Goal: Task Accomplishment & Management: Manage account settings

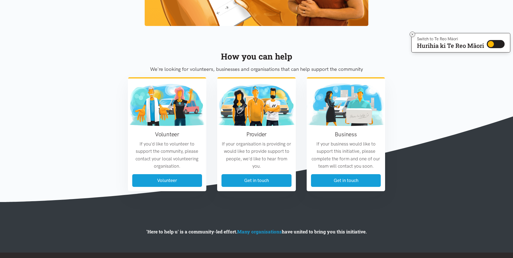
scroll to position [612, 0]
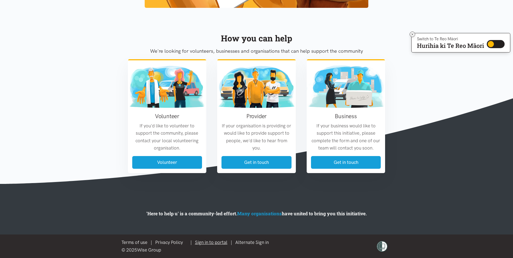
click at [212, 243] on link "Sign in to portal" at bounding box center [211, 242] width 32 height 5
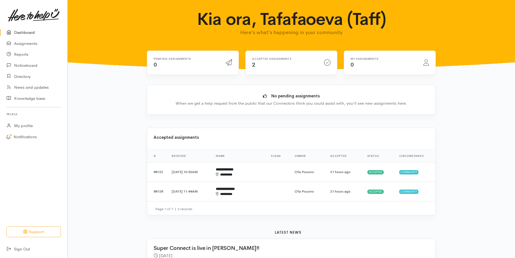
click at [26, 32] on link "Dashboard" at bounding box center [33, 32] width 67 height 11
click at [373, 191] on span "Accepted" at bounding box center [375, 192] width 16 height 4
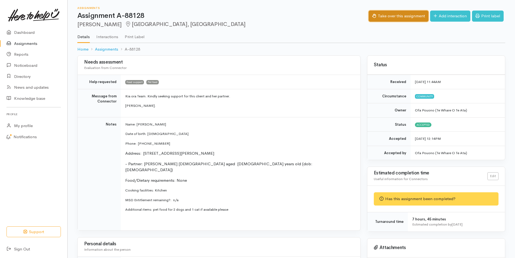
click at [380, 17] on button "Take over this assignment" at bounding box center [398, 16] width 60 height 11
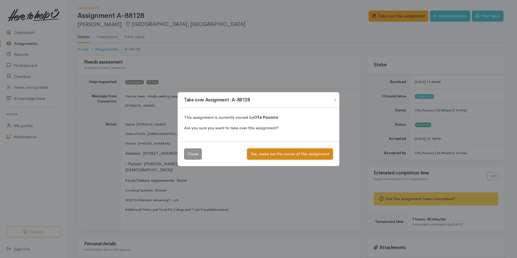
click at [297, 153] on button "Yes, make me the owner of this assignment" at bounding box center [290, 153] width 86 height 11
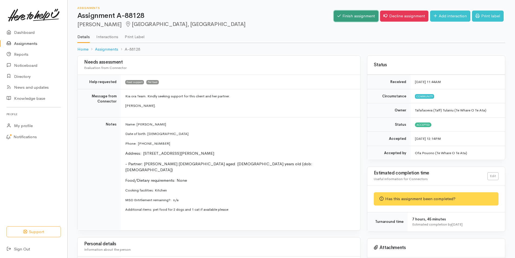
click at [346, 15] on link "Finish assignment" at bounding box center [356, 16] width 45 height 11
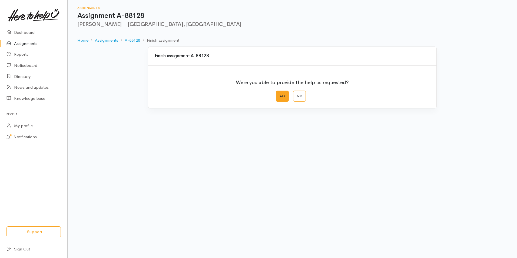
click at [282, 95] on label "Yes" at bounding box center [282, 96] width 13 height 11
click at [279, 94] on input "Yes" at bounding box center [278, 93] width 4 height 4
radio input "true"
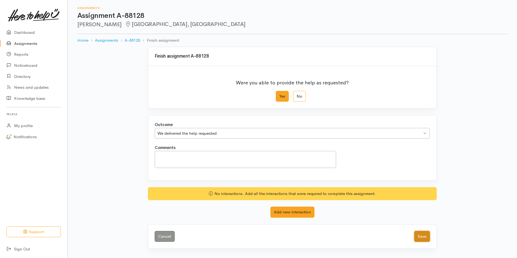
click at [425, 239] on button "Save" at bounding box center [422, 236] width 16 height 11
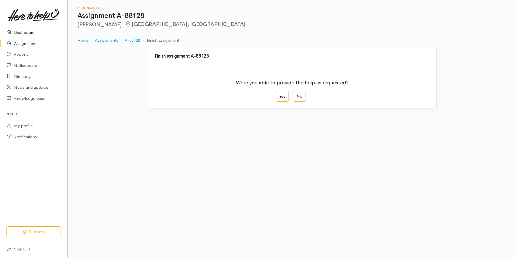
click at [26, 33] on link "Dashboard" at bounding box center [33, 32] width 67 height 11
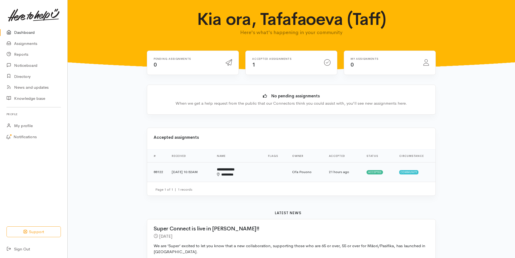
click at [234, 168] on b "**********" at bounding box center [226, 170] width 18 height 4
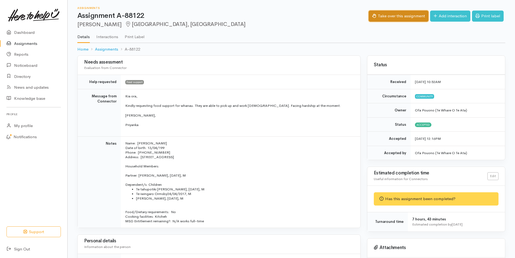
click at [400, 14] on button "Take over this assignment" at bounding box center [398, 16] width 60 height 11
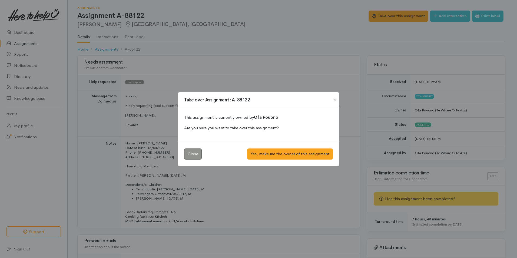
click at [210, 16] on div "Take over Assignment : A-88122 This assignment is currently owned by Ofa Pouono…" at bounding box center [258, 129] width 517 height 258
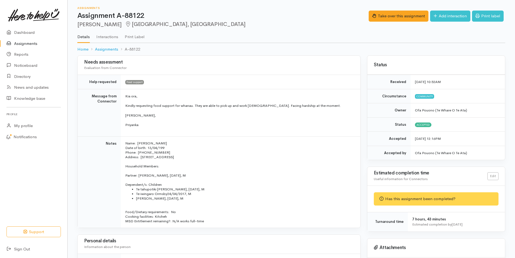
click at [439, 199] on div "Has this assignment been completed?" at bounding box center [436, 198] width 125 height 13
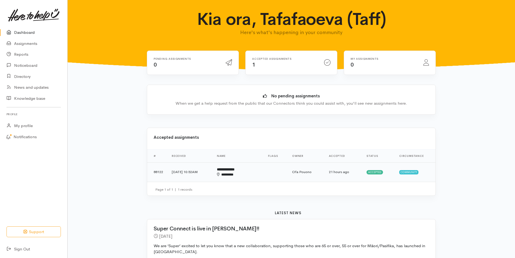
click at [188, 172] on td "[DATE] 10:52AM" at bounding box center [189, 171] width 45 height 19
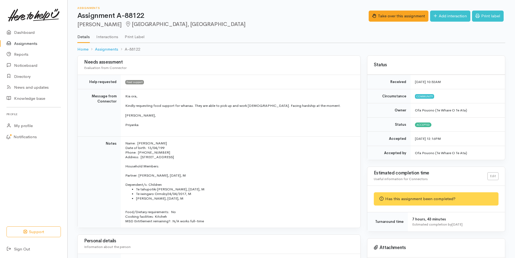
click at [36, 44] on link "Assignments" at bounding box center [33, 43] width 67 height 11
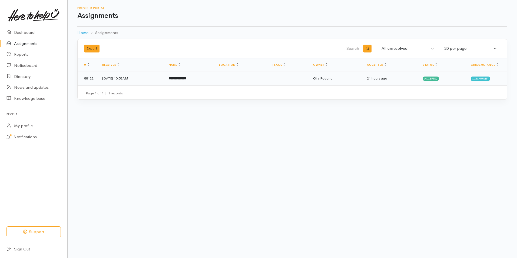
click at [433, 77] on span "Accepted" at bounding box center [431, 79] width 16 height 4
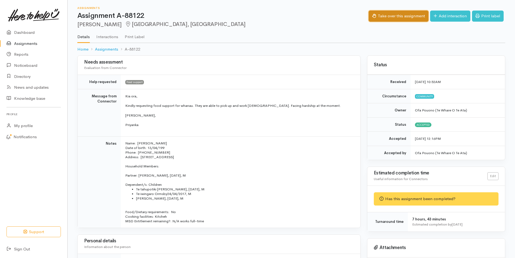
click at [394, 17] on button "Take over this assignment" at bounding box center [398, 16] width 60 height 11
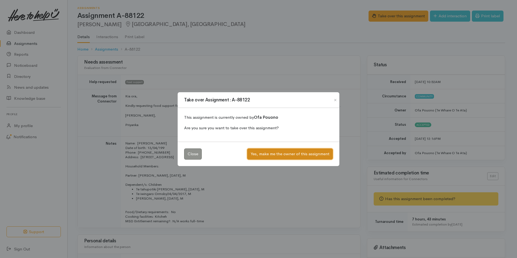
click at [284, 154] on button "Yes, make me the owner of this assignment" at bounding box center [290, 153] width 86 height 11
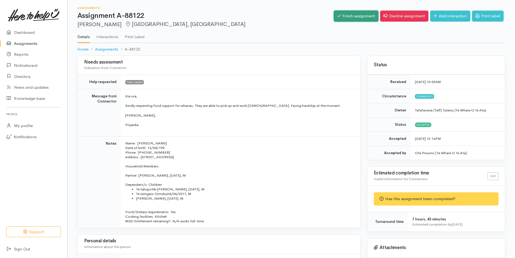
click at [343, 16] on link "Finish assignment" at bounding box center [356, 16] width 45 height 11
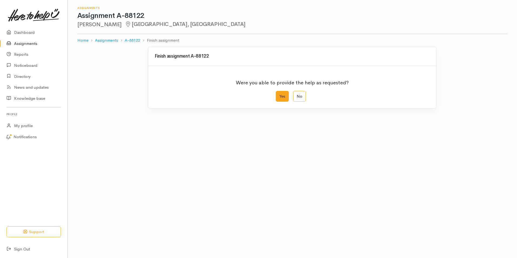
click at [285, 97] on label "Yes" at bounding box center [282, 96] width 13 height 11
click at [279, 94] on input "Yes" at bounding box center [278, 93] width 4 height 4
radio input "true"
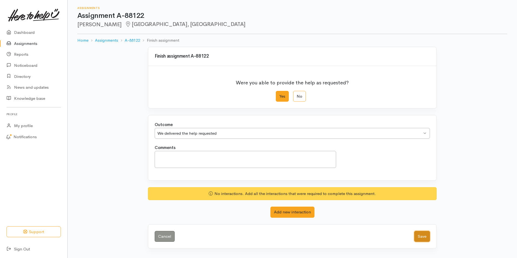
click at [423, 236] on button "Save" at bounding box center [422, 236] width 16 height 11
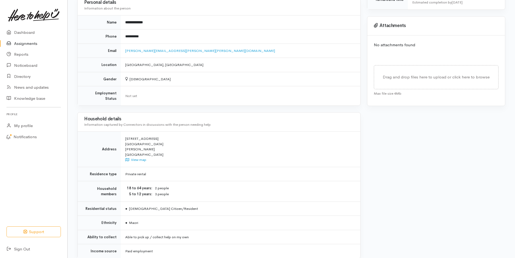
scroll to position [234, 0]
